Goal: Information Seeking & Learning: Learn about a topic

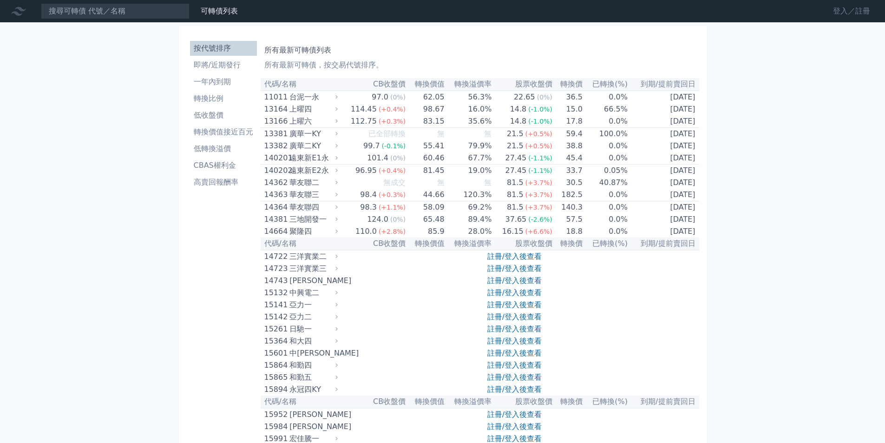
click at [841, 13] on link "登入／註冊" at bounding box center [851, 11] width 52 height 15
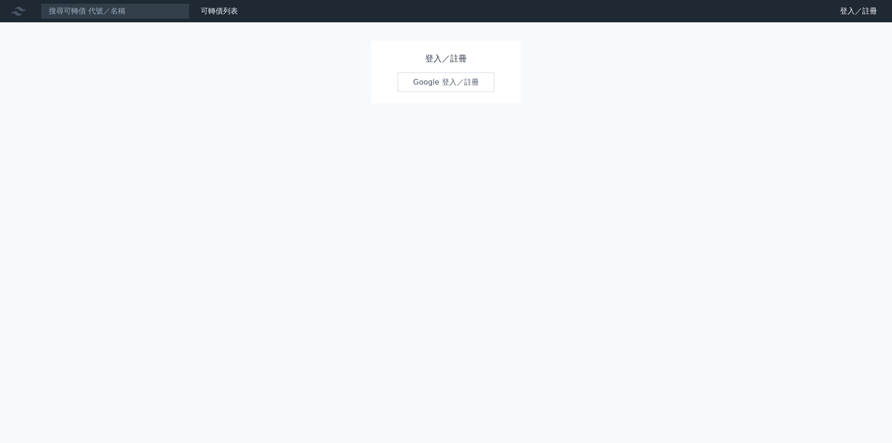
click at [440, 78] on link "Google 登入／註冊" at bounding box center [446, 82] width 97 height 20
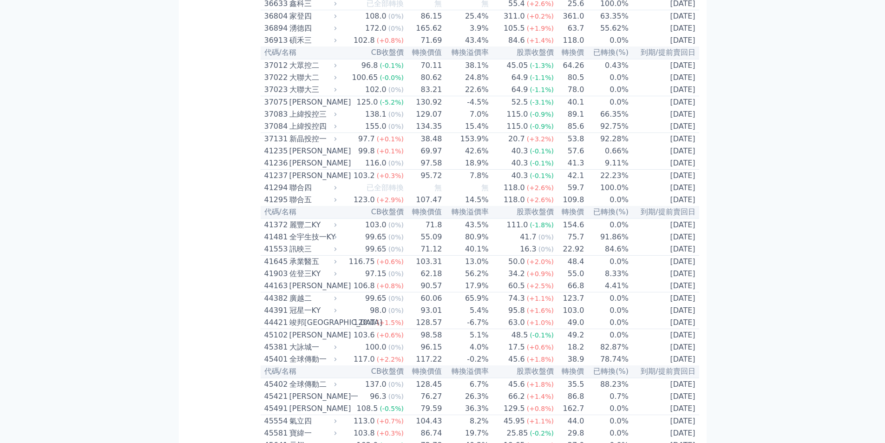
scroll to position [2369, 0]
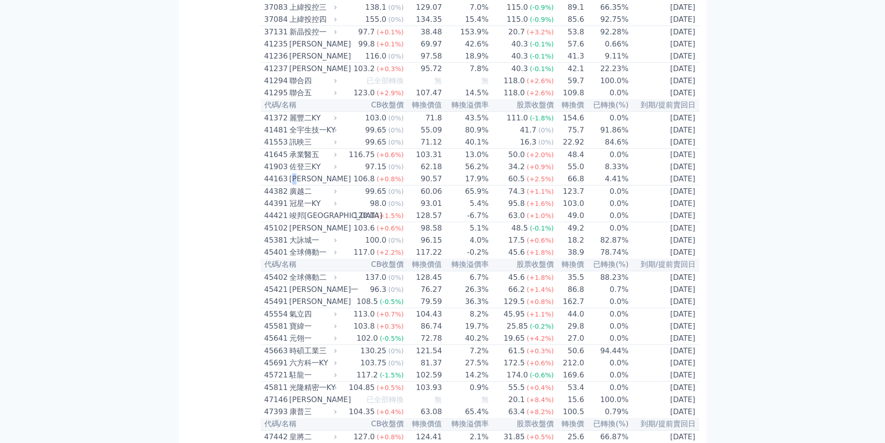
click at [301, 184] on div "[PERSON_NAME]" at bounding box center [312, 178] width 46 height 11
click at [306, 184] on div "[PERSON_NAME]" at bounding box center [312, 178] width 46 height 11
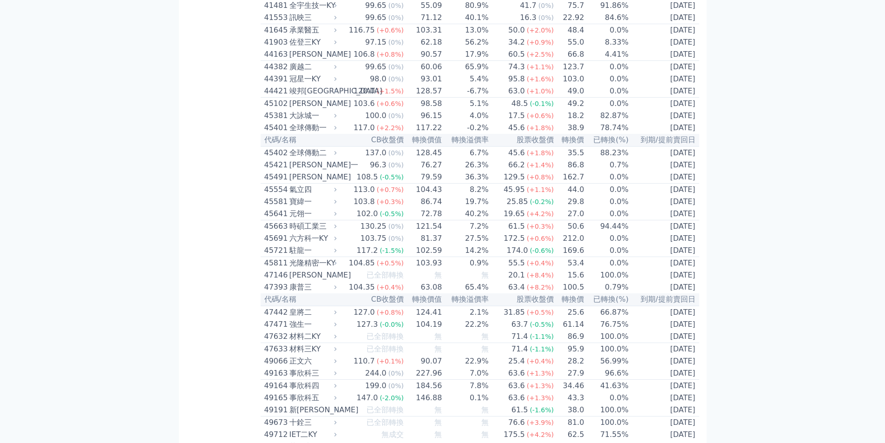
scroll to position [2508, 0]
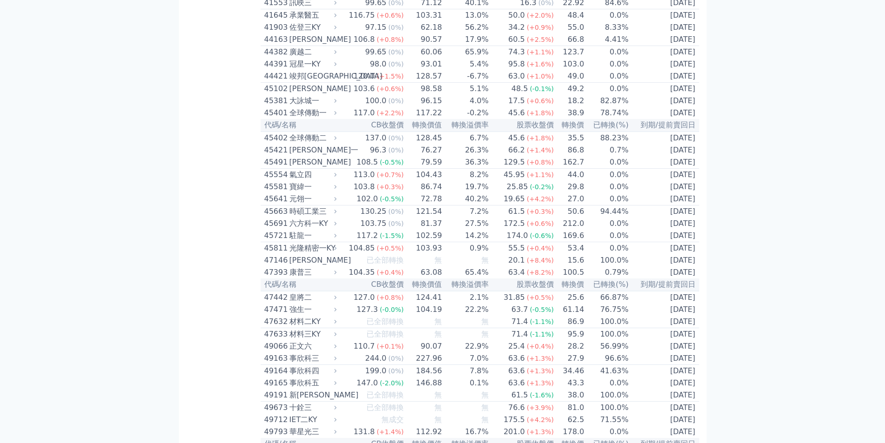
click at [307, 45] on div "[PERSON_NAME]" at bounding box center [312, 39] width 46 height 11
click at [303, 45] on div "[PERSON_NAME]" at bounding box center [312, 39] width 46 height 11
click at [313, 33] on div "佐登三KY" at bounding box center [312, 27] width 46 height 11
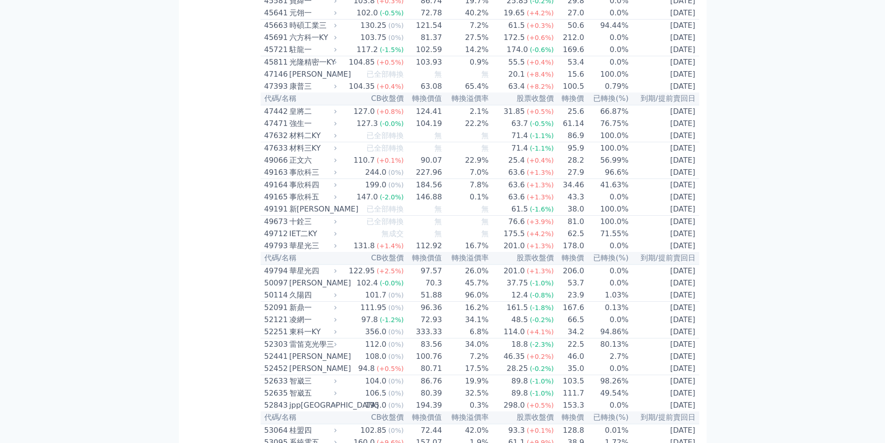
scroll to position [2369, 0]
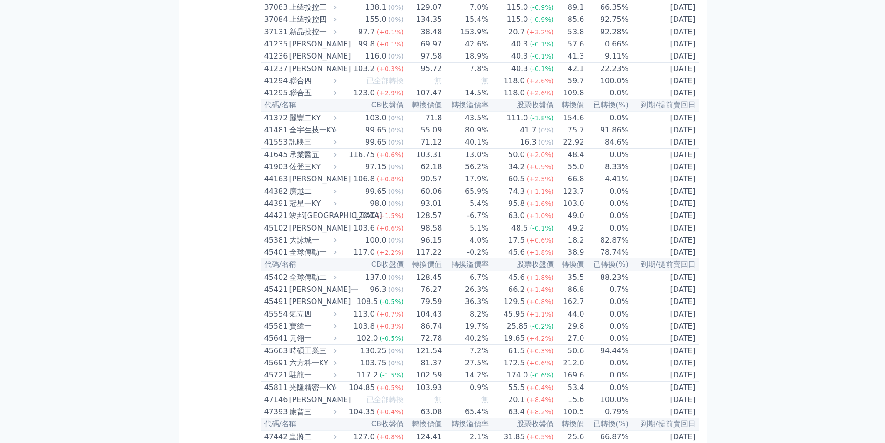
click at [304, 184] on div "[PERSON_NAME]" at bounding box center [312, 178] width 46 height 11
click at [392, 183] on span "(+0.8%)" at bounding box center [390, 178] width 27 height 7
click at [307, 74] on div "[PERSON_NAME]" at bounding box center [312, 68] width 46 height 11
click at [231, 155] on div "按代號排序 即將/近期發行 一年內到期 轉換比例 低收盤價 轉換價值接近百元 低轉換溢價 CBAS權利金 高賣回報酬率" at bounding box center [223, 348] width 74 height 5360
